Goal: Task Accomplishment & Management: Manage account settings

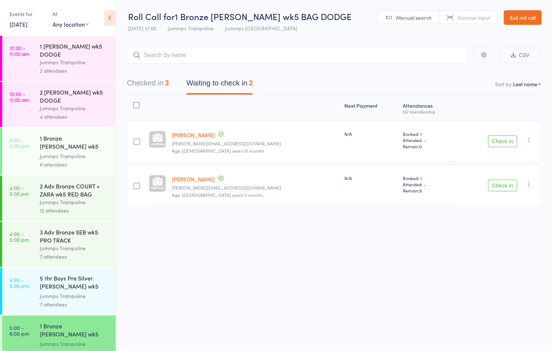
click at [535, 18] on link "Exit roll call" at bounding box center [523, 17] width 38 height 15
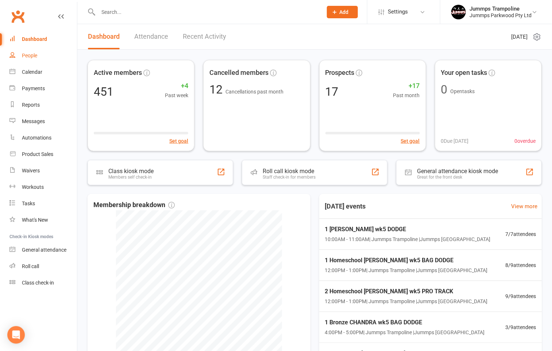
click at [12, 62] on link "People" at bounding box center [43, 55] width 68 height 16
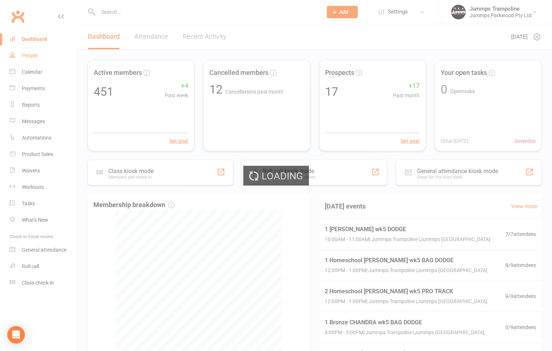
select select "100"
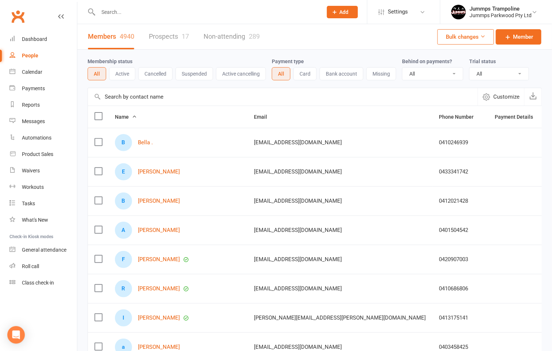
click at [154, 34] on link "Prospects 17" at bounding box center [169, 36] width 40 height 25
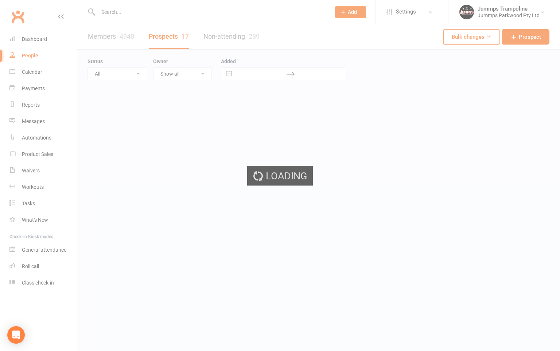
select select "100"
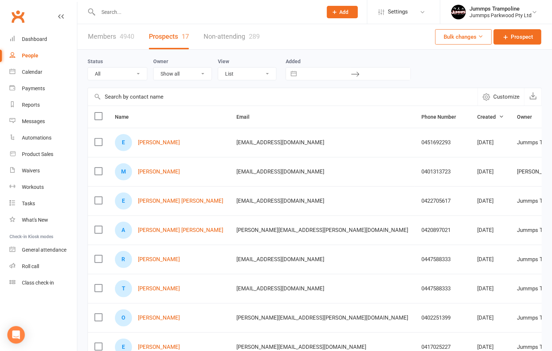
click at [448, 83] on div "Status All (No status set) (Invalid status) Initial Contact Follow-up Call Foll…" at bounding box center [315, 69] width 454 height 38
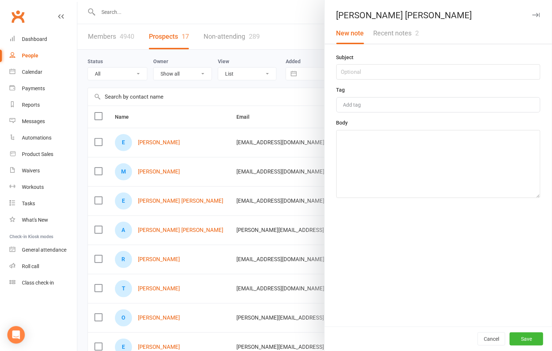
click at [387, 34] on button "Recent notes 2" at bounding box center [396, 33] width 55 height 21
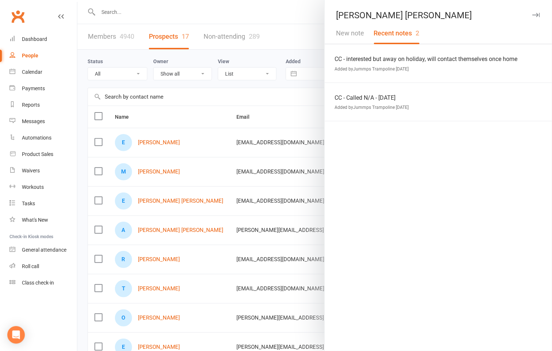
click at [262, 224] on div at bounding box center [314, 175] width 475 height 351
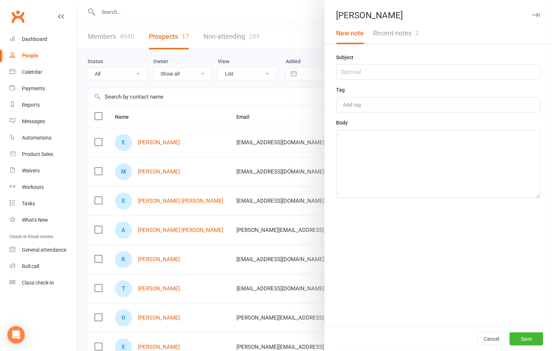
click at [393, 30] on button "Recent notes 2" at bounding box center [396, 33] width 55 height 21
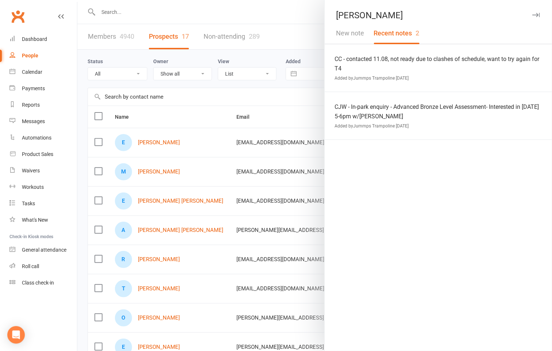
click at [250, 209] on div at bounding box center [314, 175] width 475 height 351
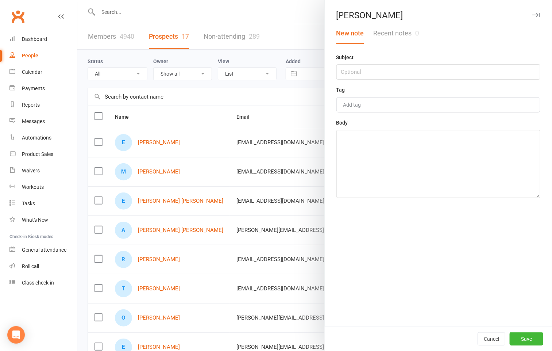
click at [250, 127] on div at bounding box center [314, 175] width 475 height 351
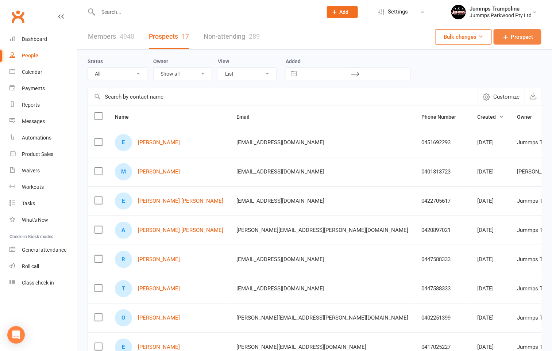
click at [509, 37] on icon at bounding box center [505, 36] width 7 height 7
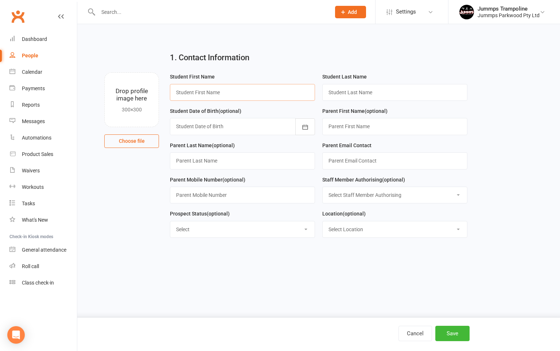
click at [292, 96] on input "text" at bounding box center [242, 92] width 145 height 17
type input "Leo"
type input "Reeves"
click at [334, 127] on input "text" at bounding box center [395, 126] width 145 height 17
type input "Karly"
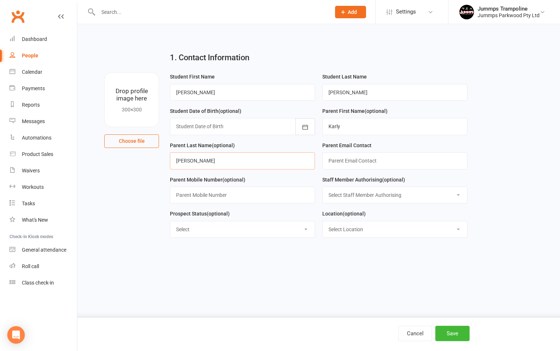
type input "Reeves"
type input "0432596946"
drag, startPoint x: 513, startPoint y: 311, endPoint x: 463, endPoint y: 329, distance: 53.4
click at [512, 284] on html "Prospect Member Non-attending contact Class / event Appointment Task Membership…" at bounding box center [280, 142] width 560 height 284
click at [450, 323] on div "Cancel Save" at bounding box center [280, 333] width 560 height 33
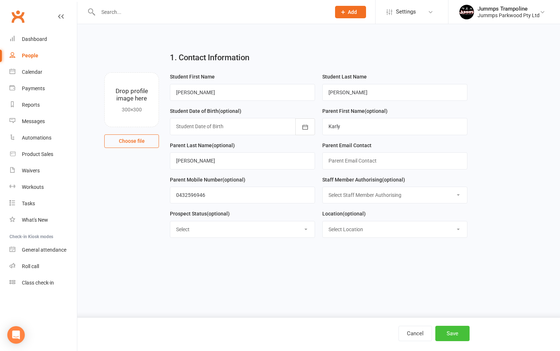
click at [446, 328] on button "Save" at bounding box center [453, 332] width 34 height 15
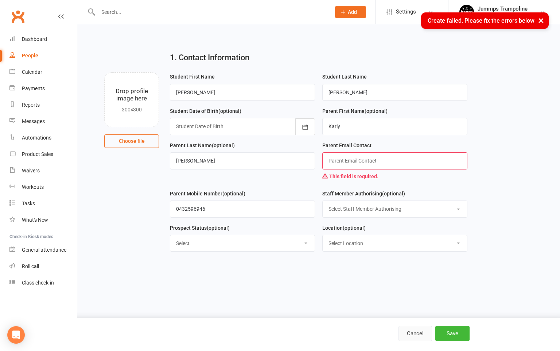
click at [418, 335] on button "Cancel" at bounding box center [416, 332] width 34 height 15
select select "100"
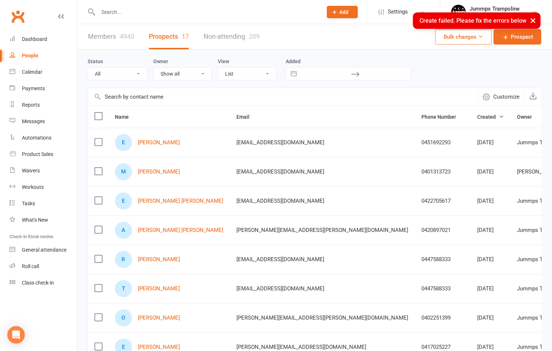
click at [128, 57] on div "Status All (No status set) (Invalid status) Initial Contact Follow-up Call Foll…" at bounding box center [121, 68] width 66 height 23
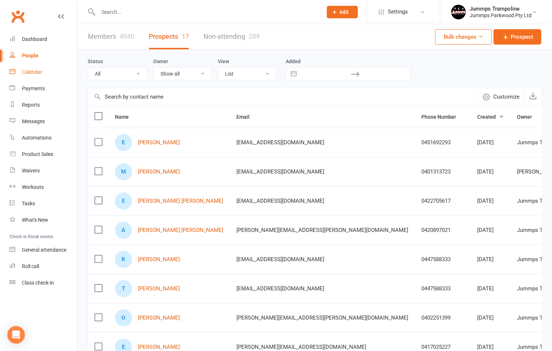
click at [41, 69] on div "Calendar" at bounding box center [32, 72] width 20 height 6
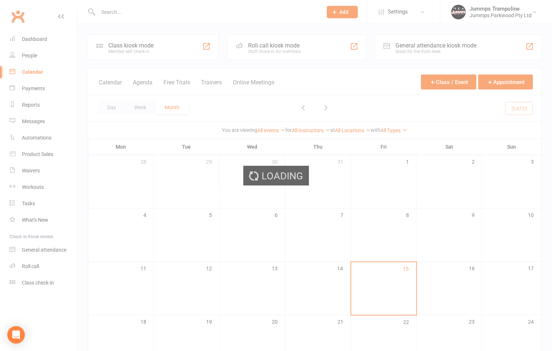
click at [123, 23] on div "Loading" at bounding box center [276, 175] width 552 height 351
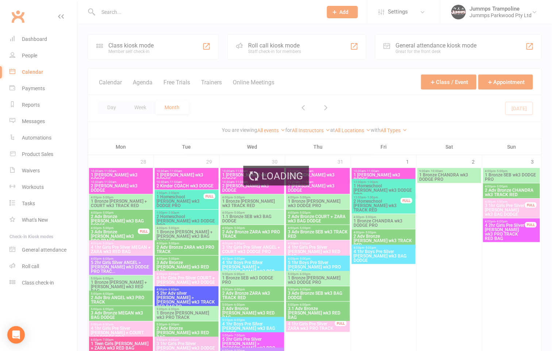
click at [116, 11] on div "Loading" at bounding box center [276, 175] width 552 height 351
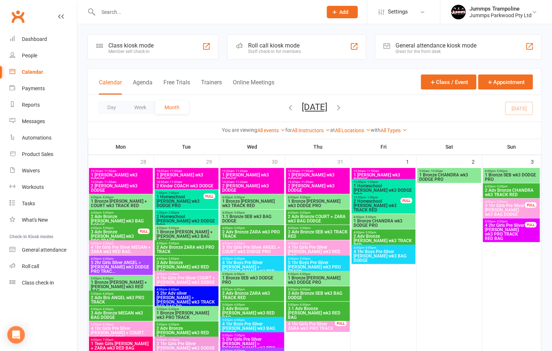
click at [120, 11] on input "text" at bounding box center [206, 12] width 221 height 10
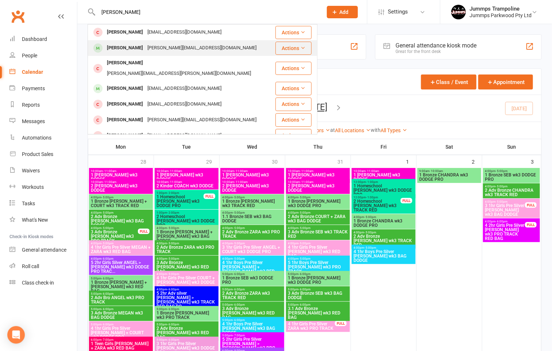
type input "eva ma"
click at [122, 47] on div "Eva Majorel" at bounding box center [125, 48] width 41 height 11
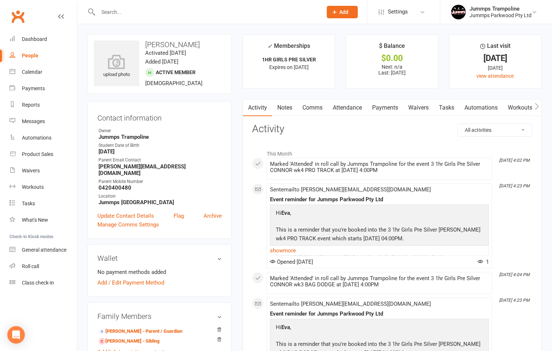
click at [353, 111] on link "Attendance" at bounding box center [347, 107] width 39 height 17
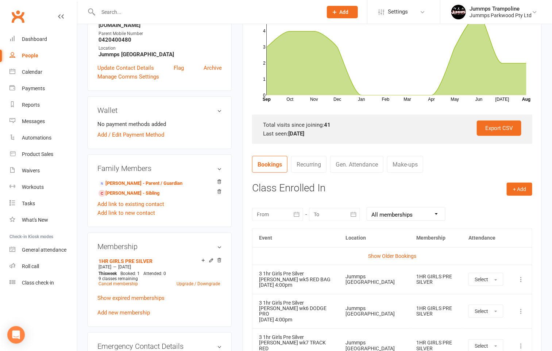
scroll to position [148, 0]
click at [392, 254] on link "Show Older Bookings" at bounding box center [392, 256] width 48 height 6
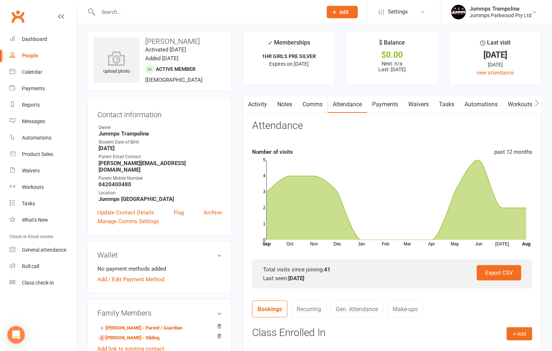
scroll to position [0, 0]
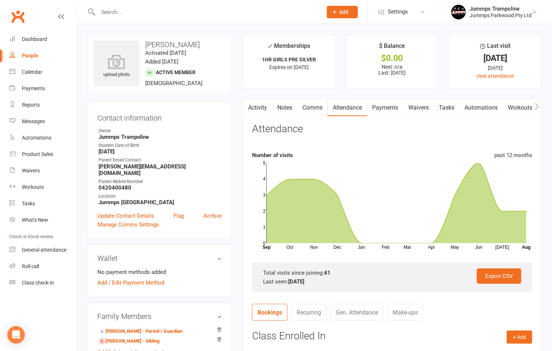
click at [394, 101] on link "Payments" at bounding box center [385, 107] width 36 height 17
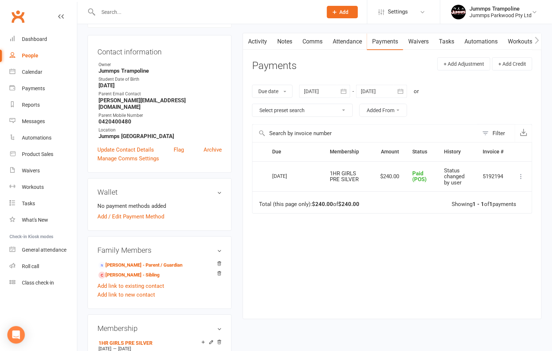
scroll to position [63, 0]
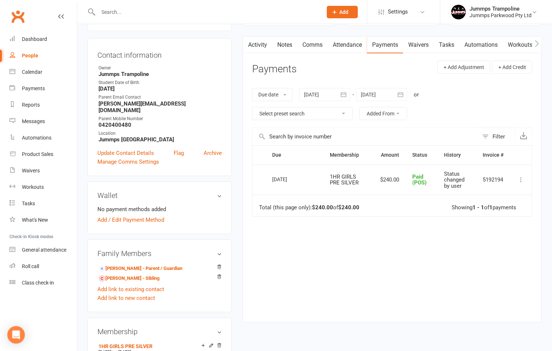
click at [356, 45] on link "Attendance" at bounding box center [347, 44] width 39 height 17
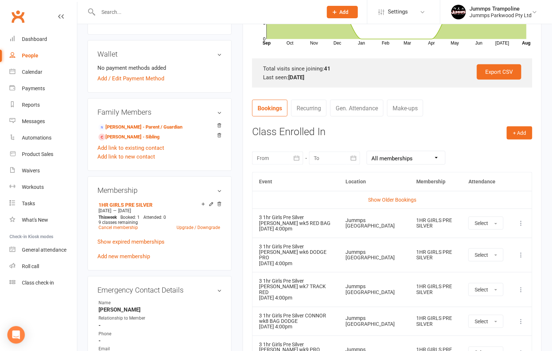
scroll to position [292, 0]
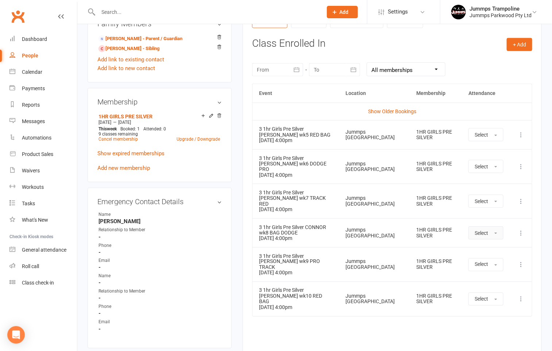
click at [489, 226] on button "Select" at bounding box center [486, 232] width 35 height 13
click at [497, 260] on link "Absent" at bounding box center [505, 264] width 72 height 15
click at [378, 259] on div "Jummps Trampoline Park" at bounding box center [372, 264] width 57 height 11
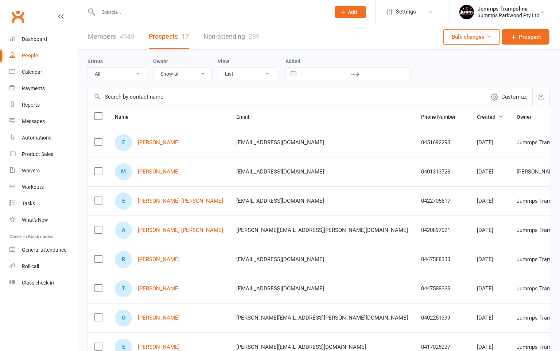
select select "100"
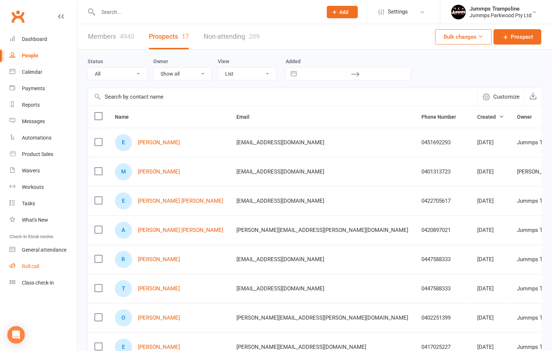
click at [28, 263] on div "Roll call" at bounding box center [30, 266] width 17 height 6
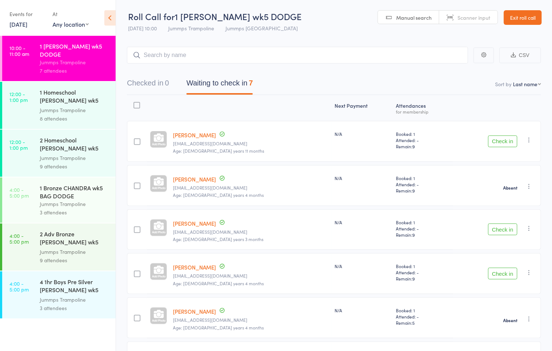
click at [507, 147] on button "Check in" at bounding box center [502, 141] width 29 height 12
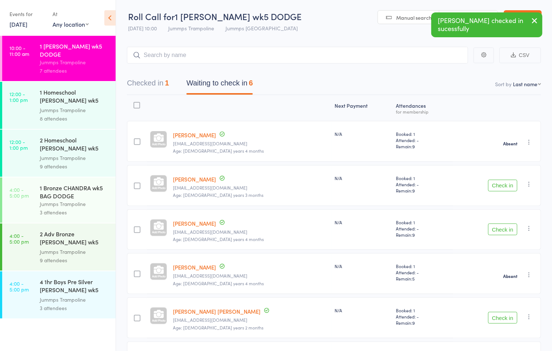
click at [502, 108] on div "Next Payment Atten­dances for membership Louis Hubbard siobhanhubbard89@gmail.c…" at bounding box center [334, 240] width 414 height 290
